Goal: Book appointment/travel/reservation

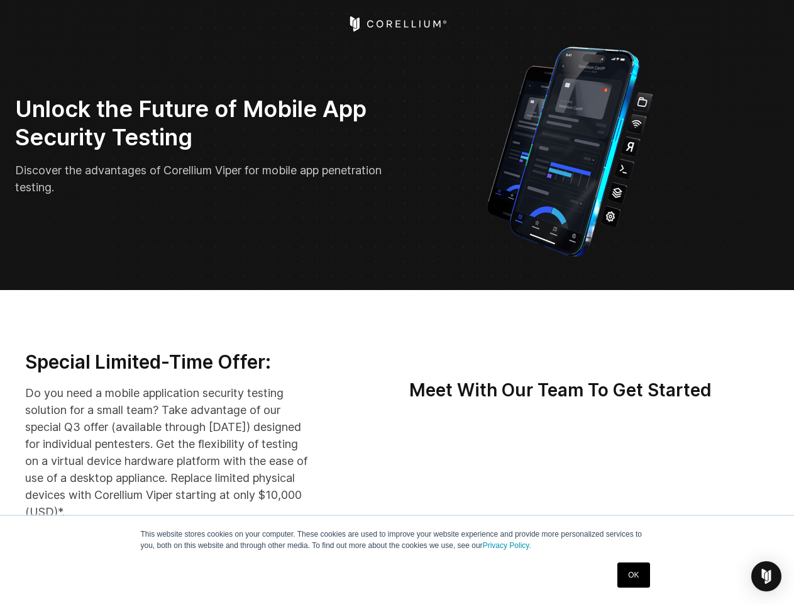
click at [767, 576] on img "Open Intercom Messenger" at bounding box center [766, 576] width 15 height 15
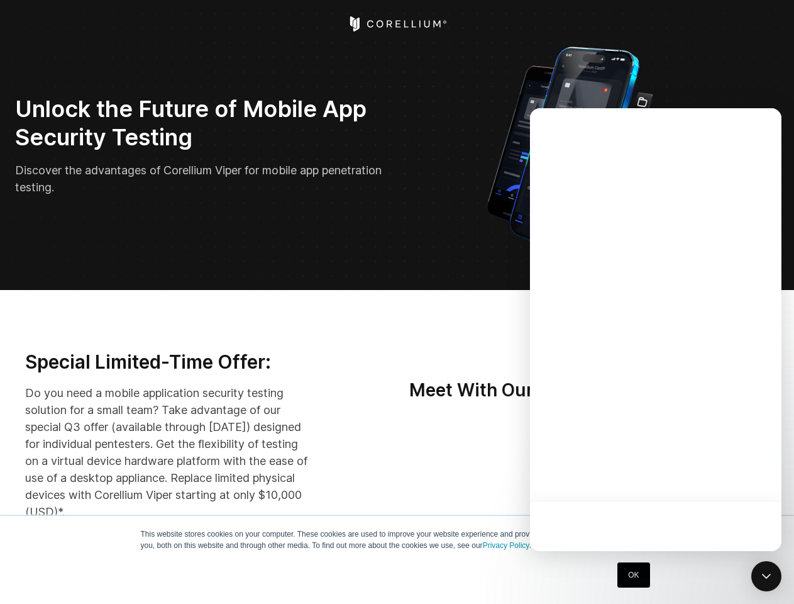
click at [670, 475] on div at bounding box center [656, 329] width 252 height 443
click at [730, 475] on div at bounding box center [656, 329] width 252 height 443
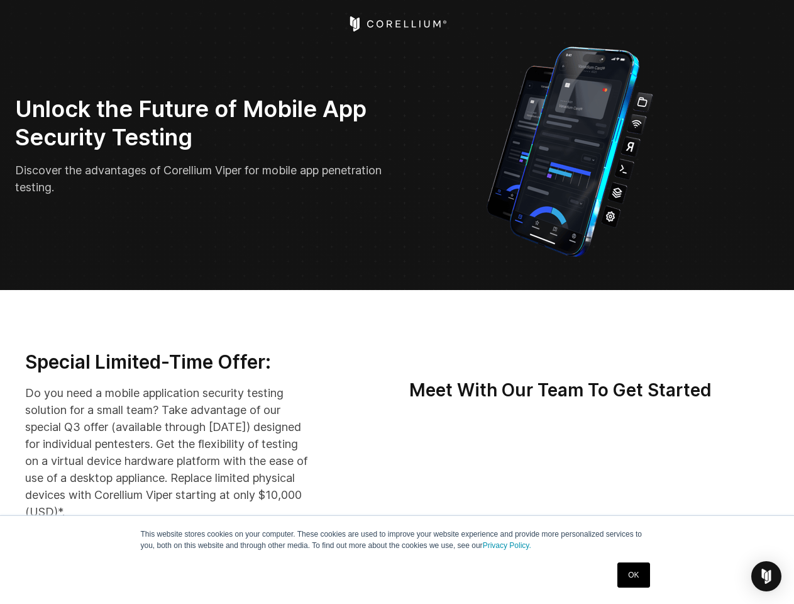
click at [767, 576] on img "Open Intercom Messenger" at bounding box center [766, 576] width 15 height 15
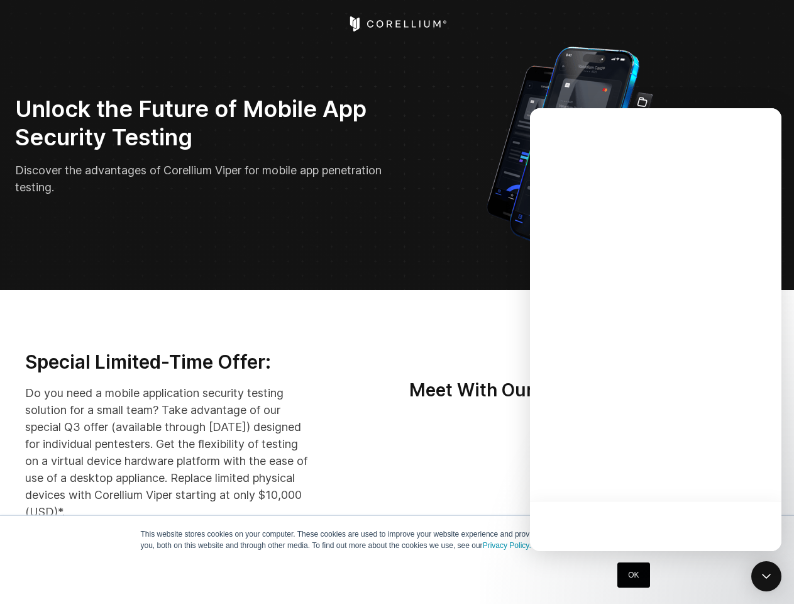
click at [670, 475] on div at bounding box center [656, 329] width 252 height 443
click at [730, 475] on div at bounding box center [656, 329] width 252 height 443
